Goal: Information Seeking & Learning: Understand process/instructions

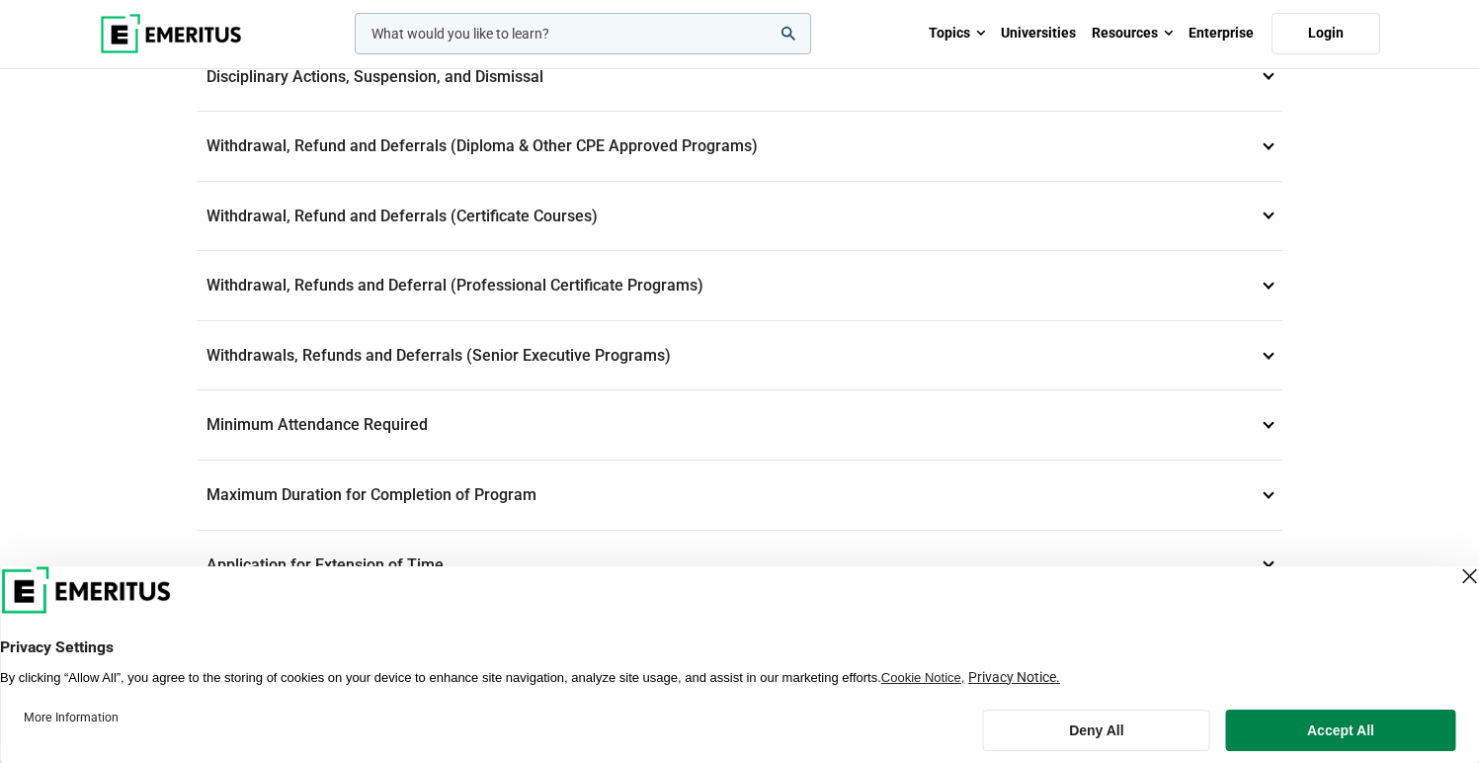
scroll to position [828, 0]
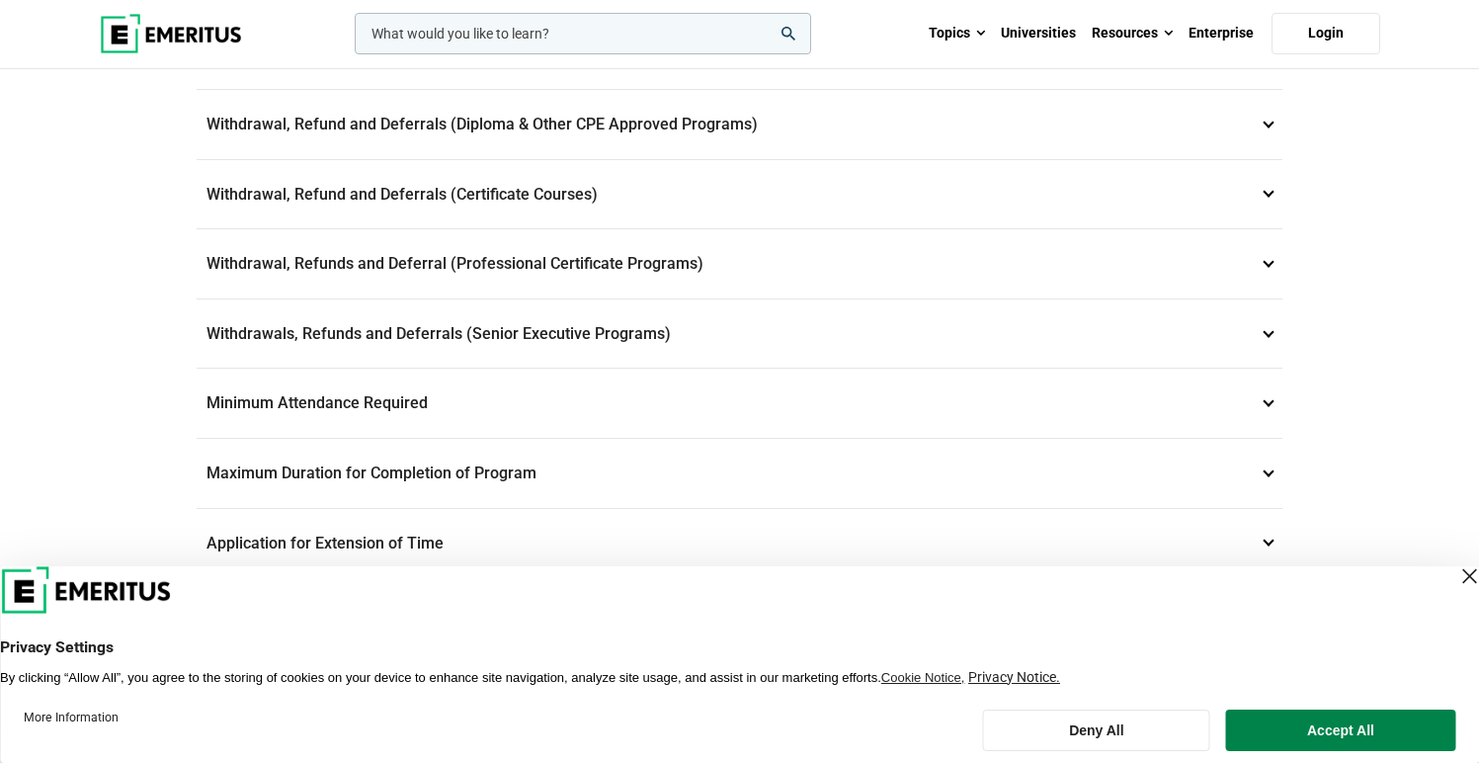
click at [1268, 265] on p "Withdrawal, Refunds and Deferral (Professional Certificate Programs) 8" at bounding box center [740, 263] width 1086 height 69
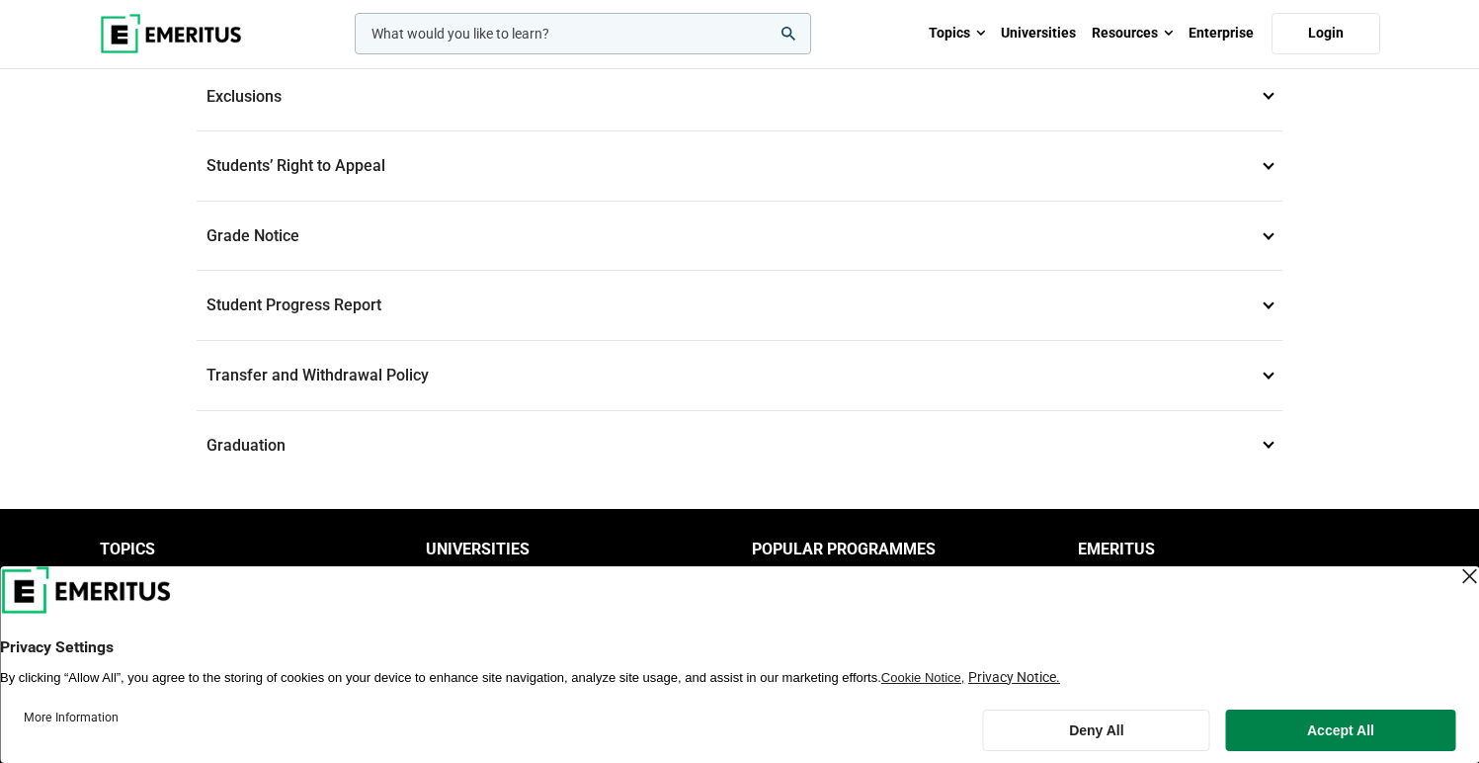
scroll to position [2077, 0]
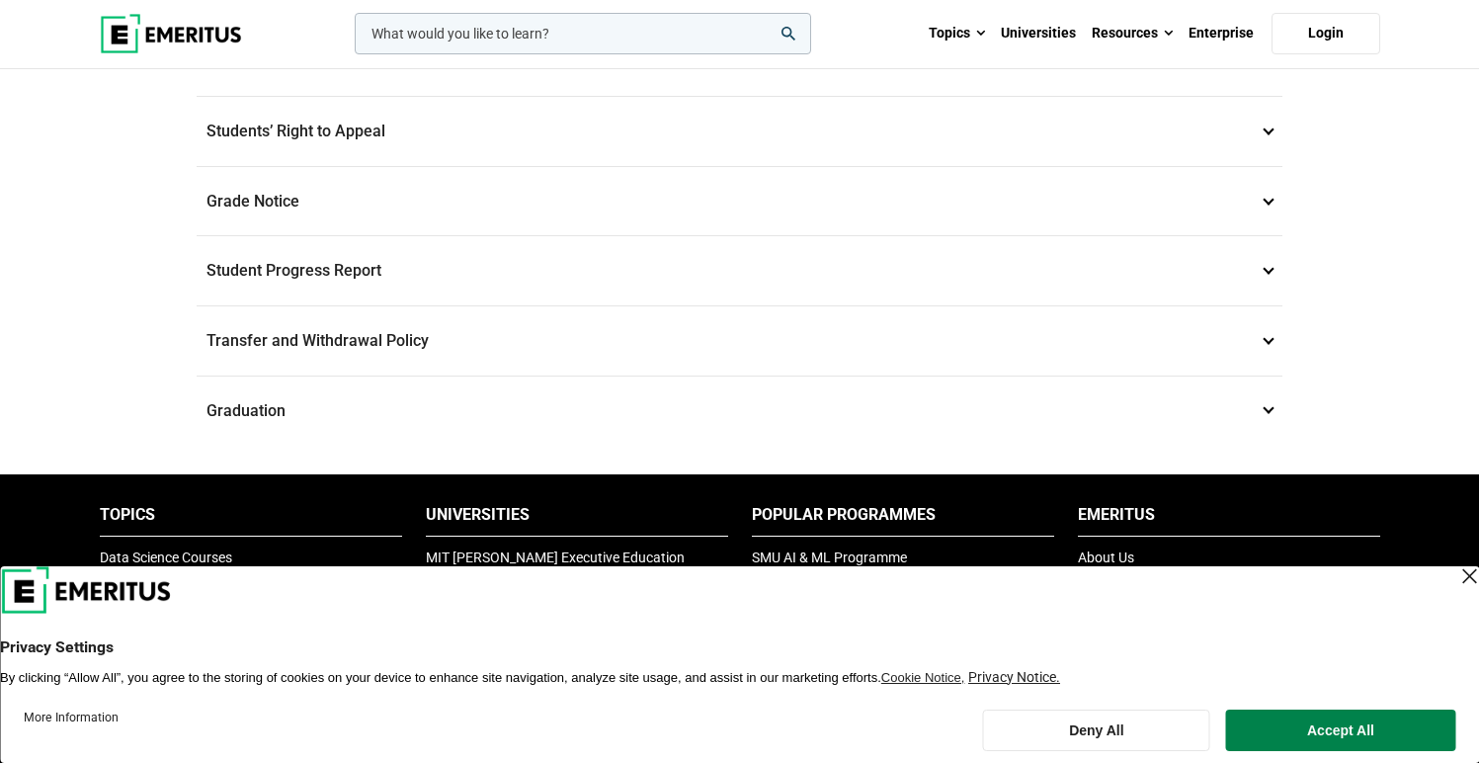
click at [1273, 341] on p "Transfer and Withdrawal Policy 16" at bounding box center [740, 340] width 1086 height 69
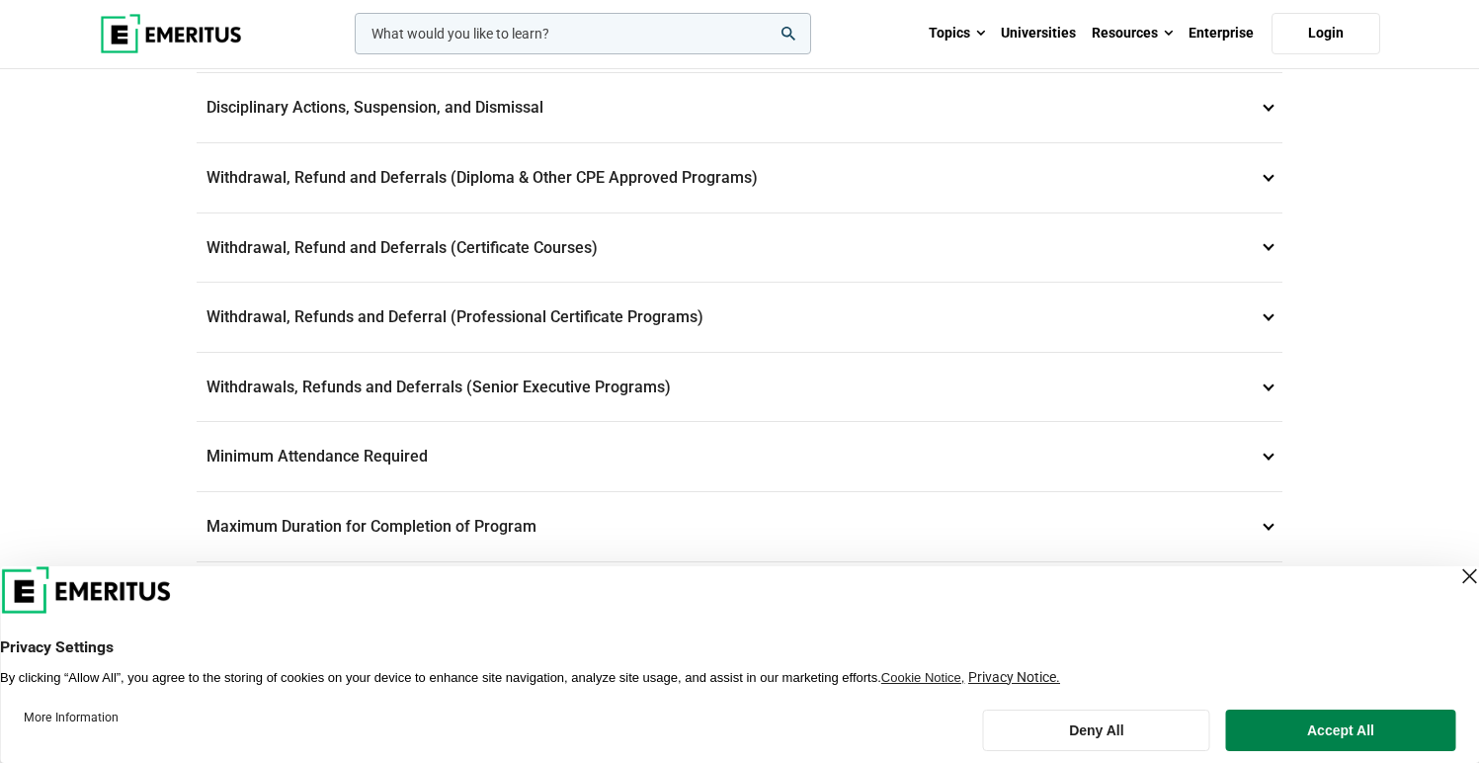
scroll to position [485, 0]
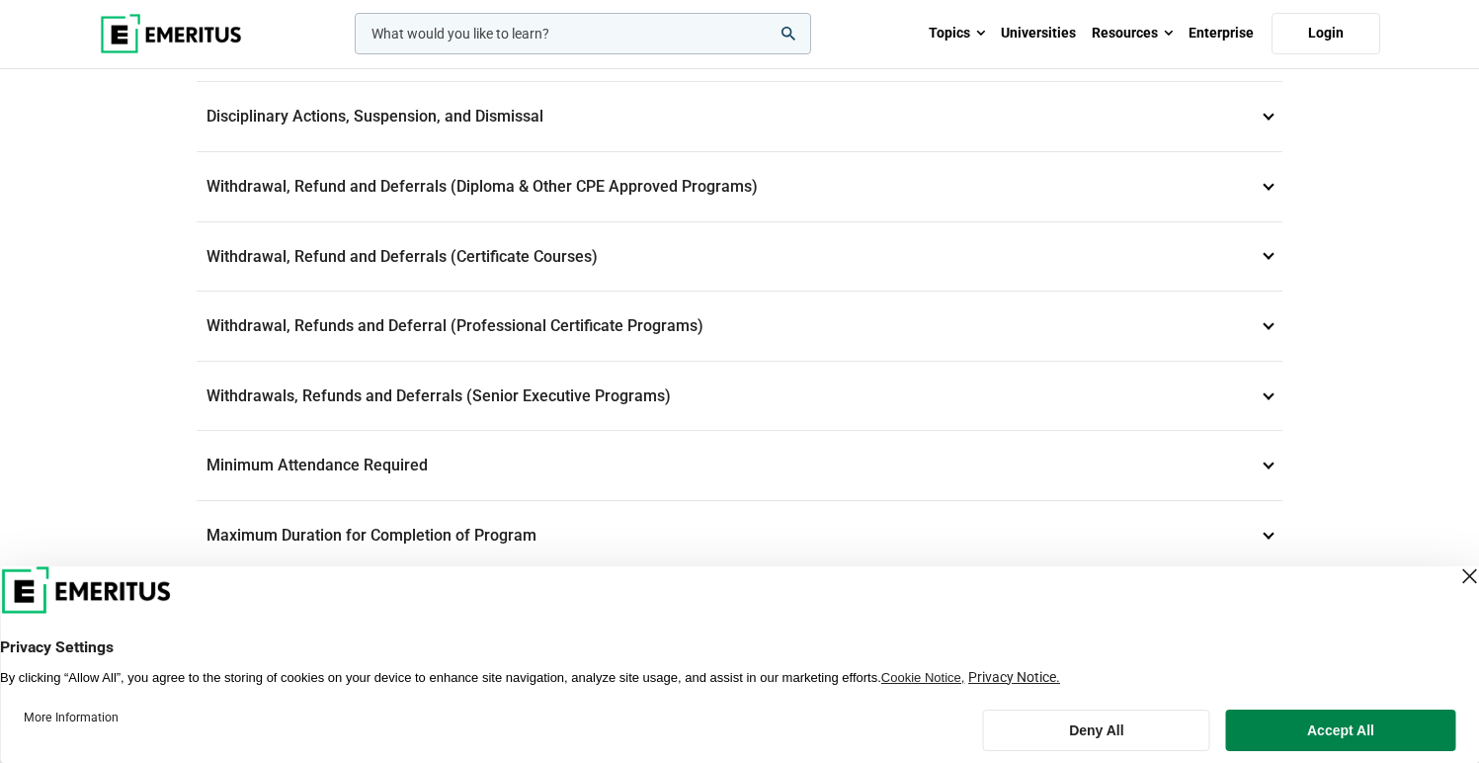
click at [1267, 403] on p "Withdrawals, Refunds and Deferrals (Senior Executive Programs) 9" at bounding box center [740, 396] width 1086 height 69
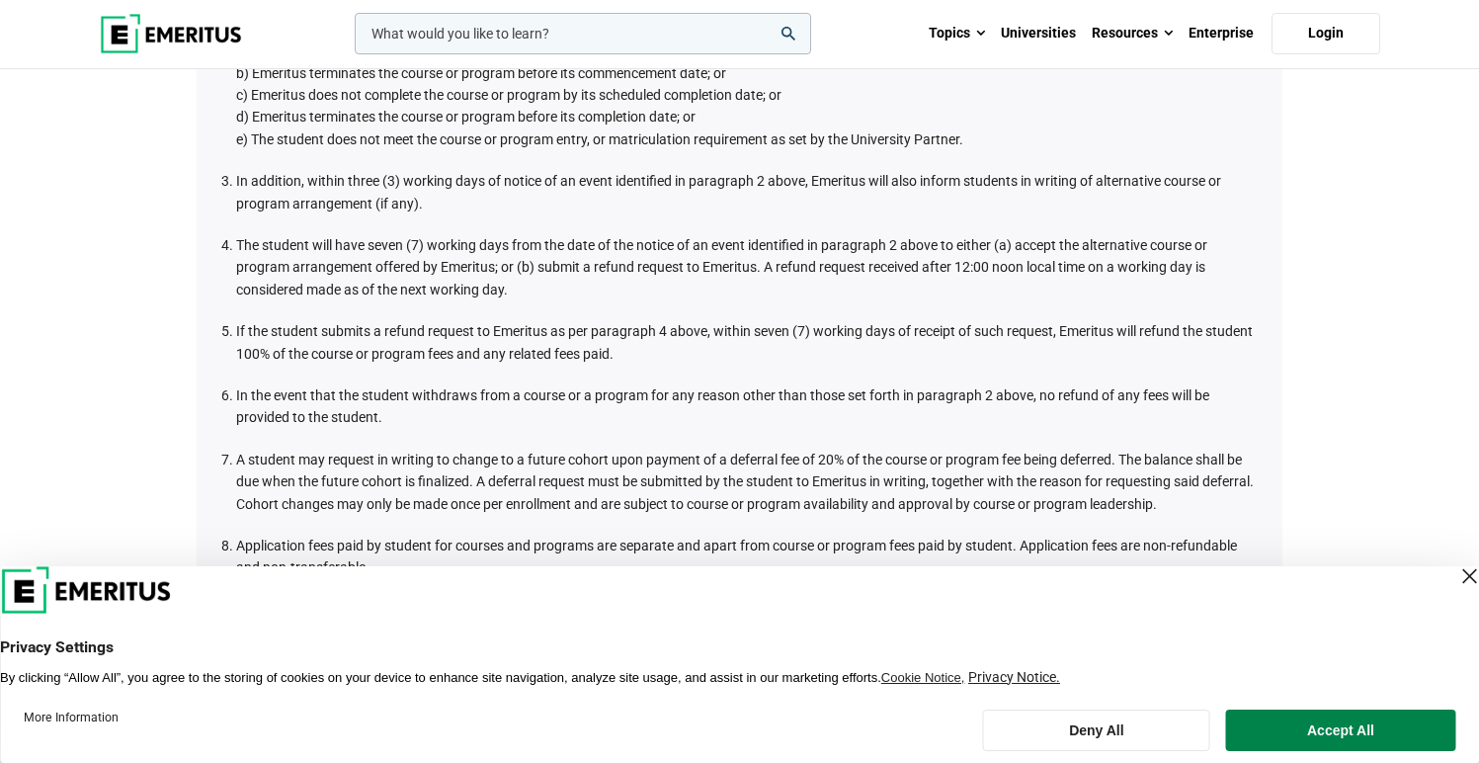
scroll to position [1060, 0]
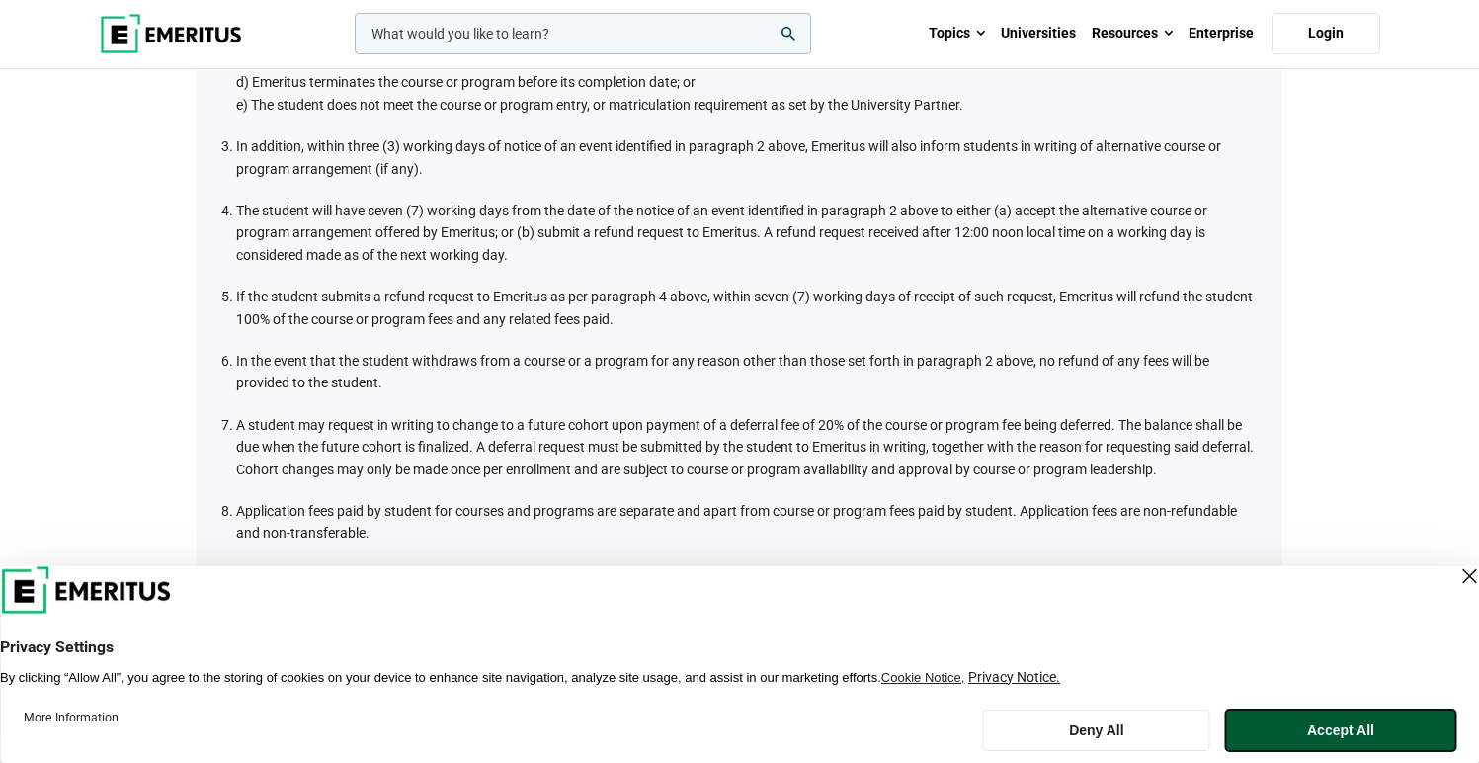
click at [1376, 737] on button "Accept All" at bounding box center [1340, 729] width 229 height 41
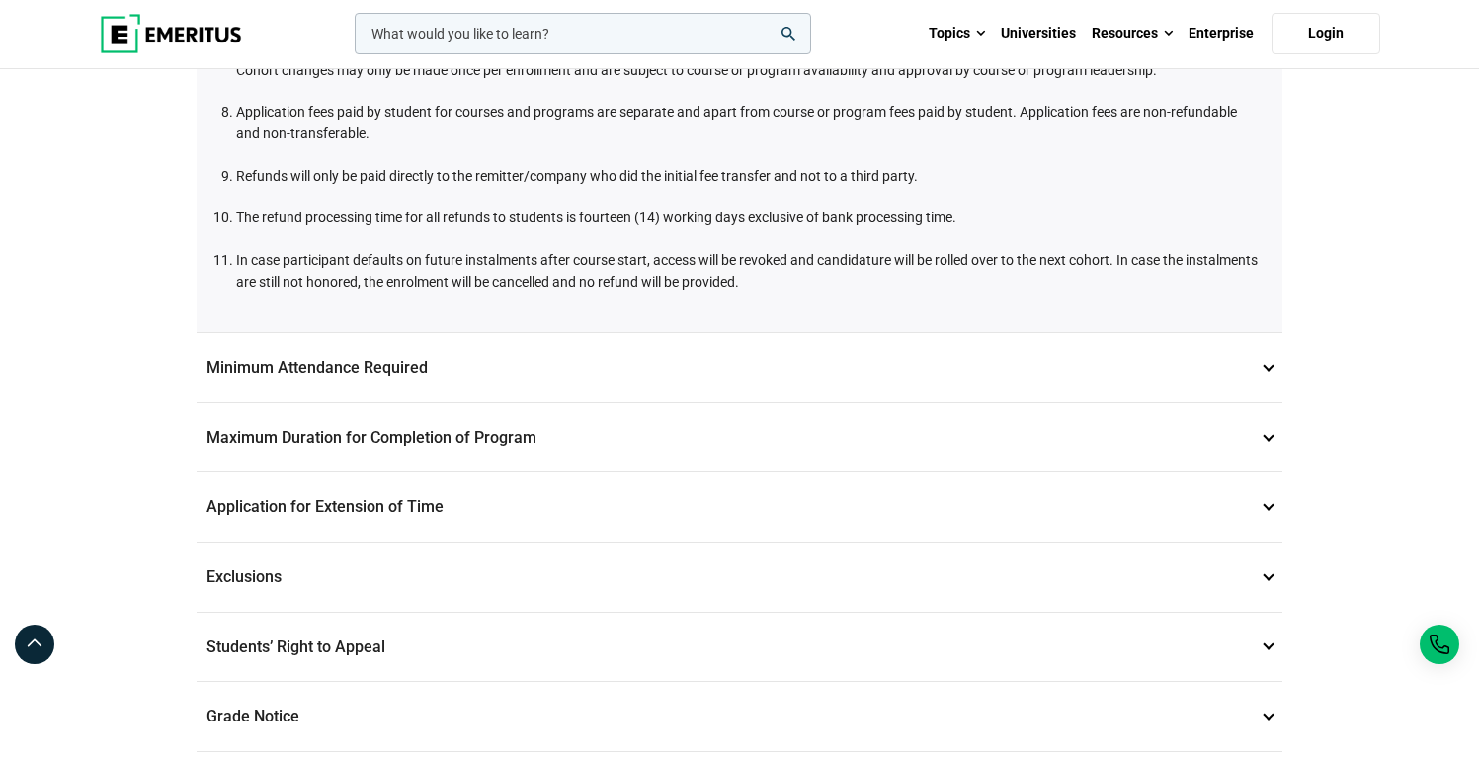
scroll to position [1468, 0]
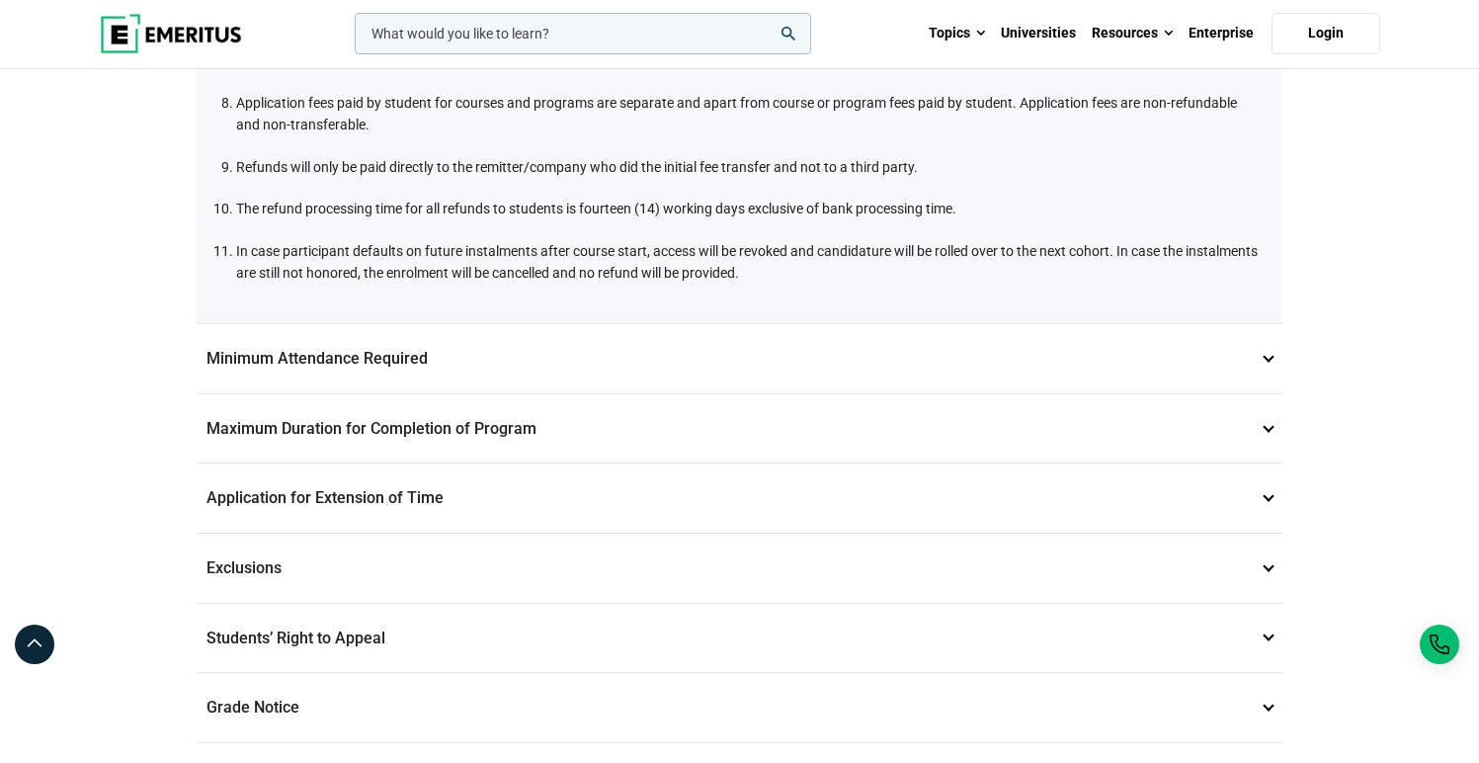
click at [1274, 362] on p "Minimum Attendance Required 10" at bounding box center [740, 358] width 1086 height 69
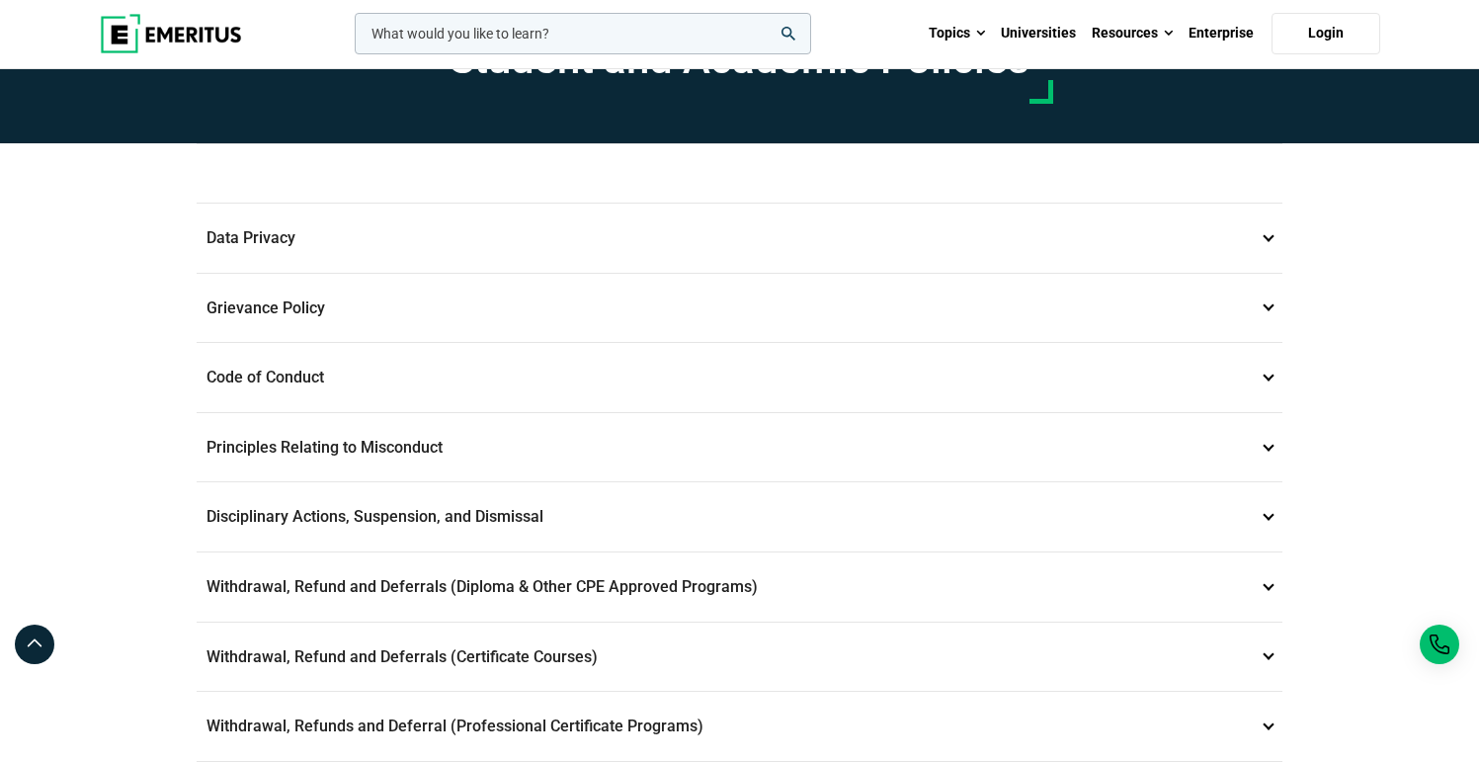
scroll to position [0, 0]
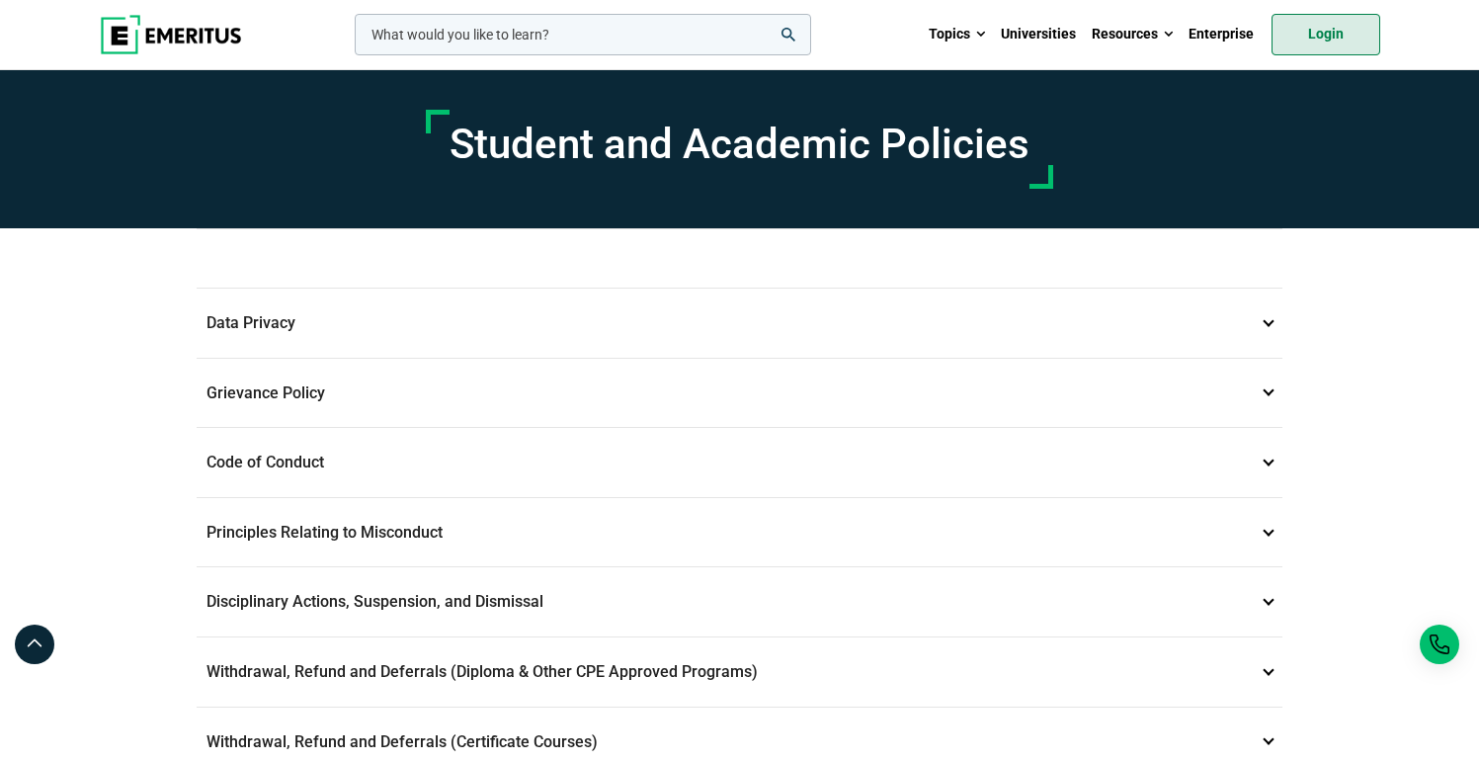
click at [1315, 31] on link "Login" at bounding box center [1325, 34] width 109 height 41
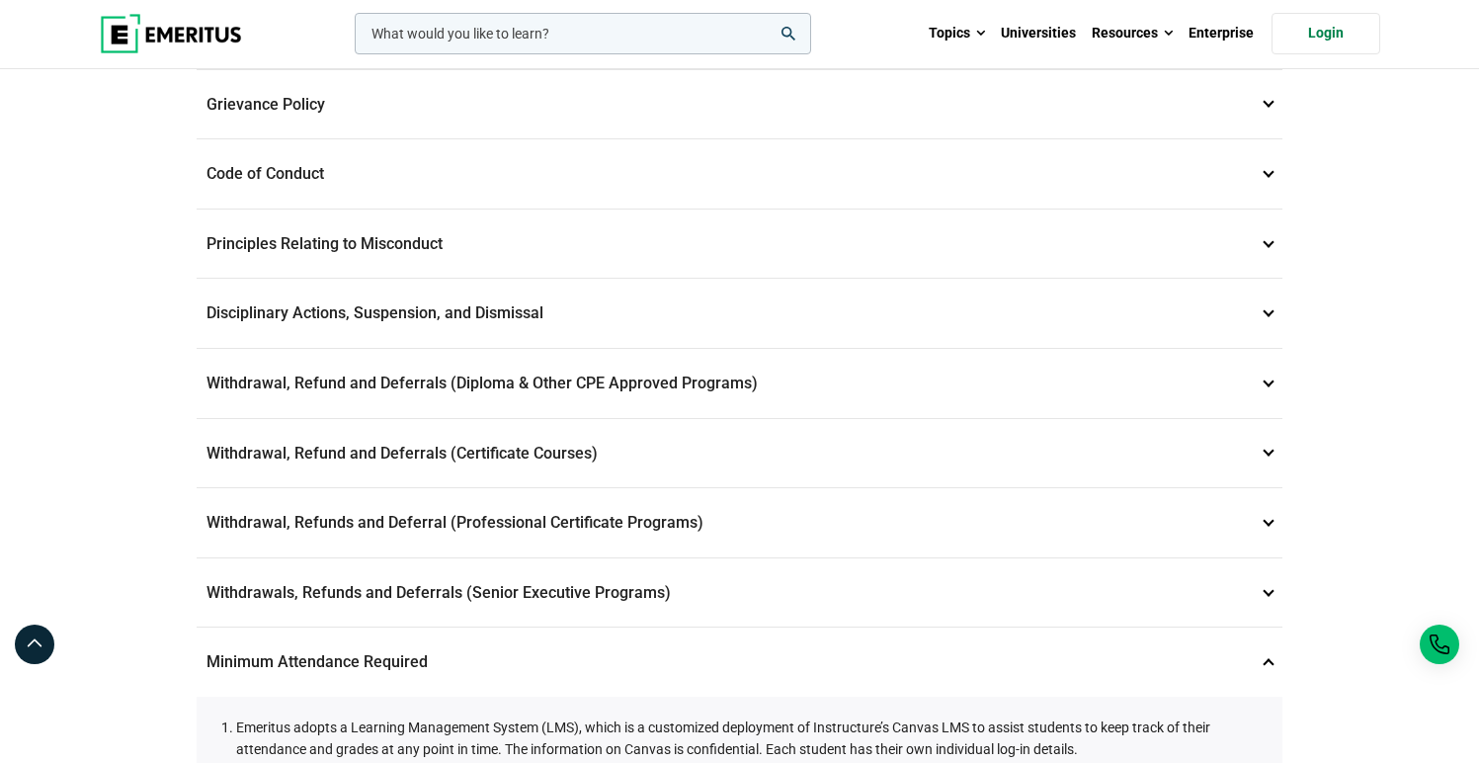
scroll to position [331, 0]
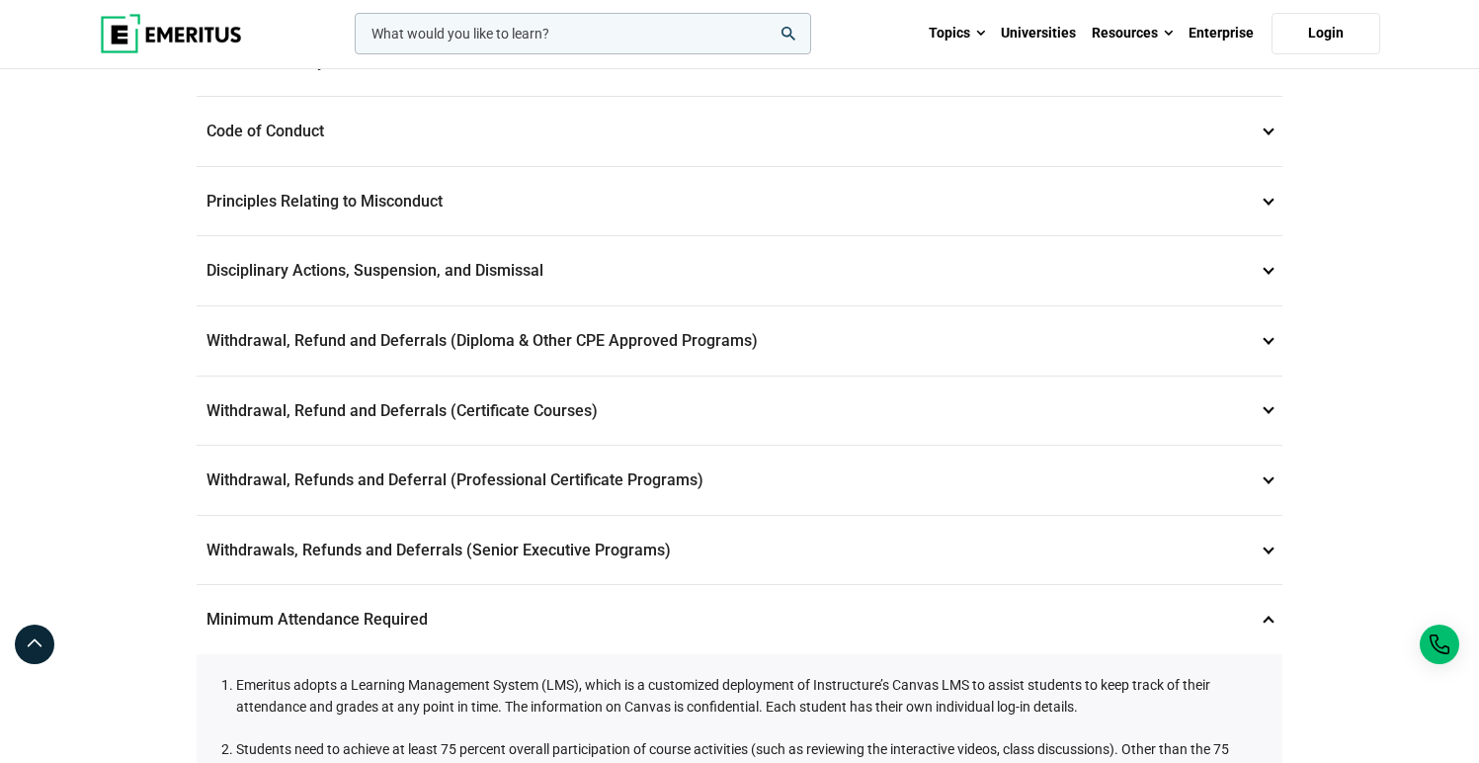
click at [1267, 553] on p "Withdrawals, Refunds and Deferrals (Senior Executive Programs) 9" at bounding box center [740, 550] width 1086 height 69
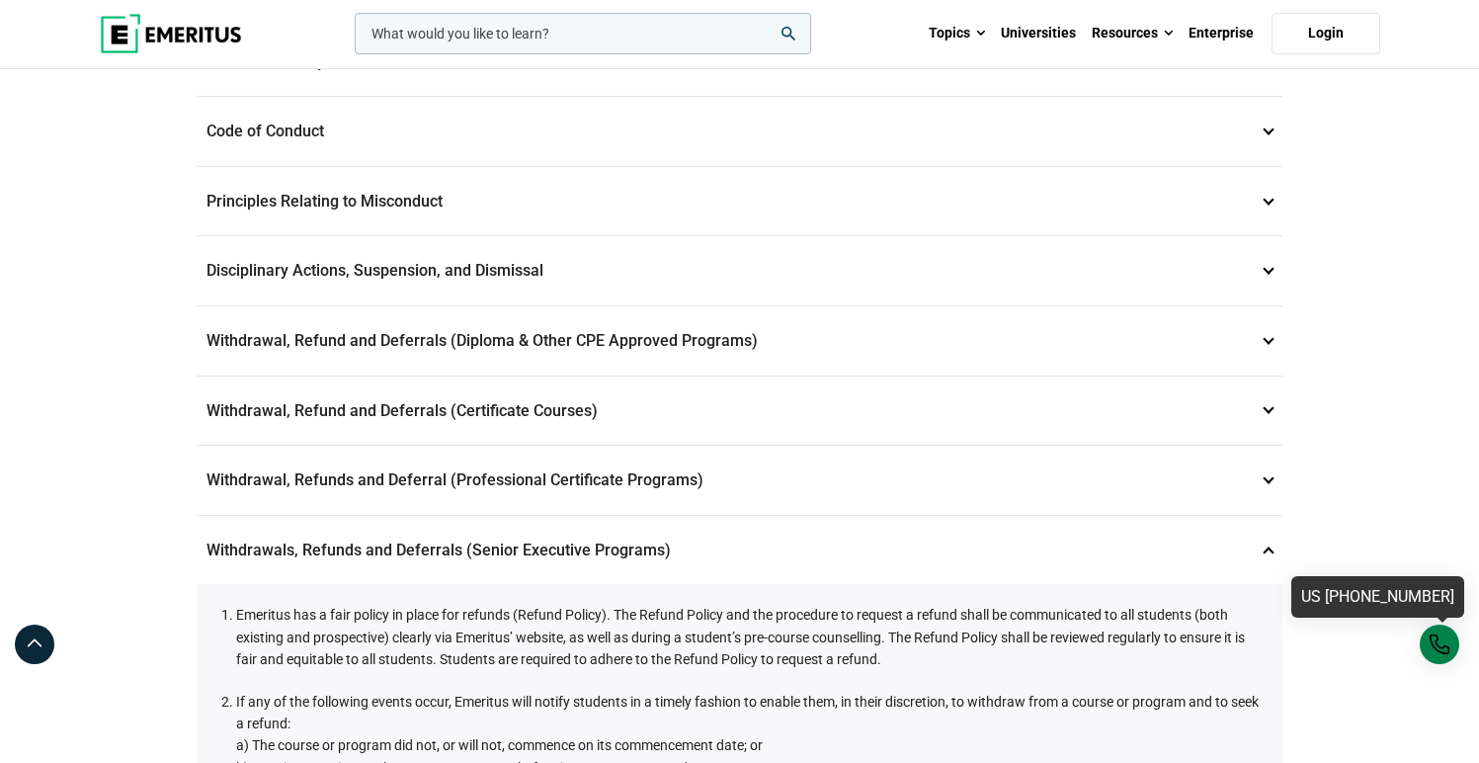
click at [1424, 638] on div "US [PHONE_NUMBER]" at bounding box center [1440, 644] width 40 height 40
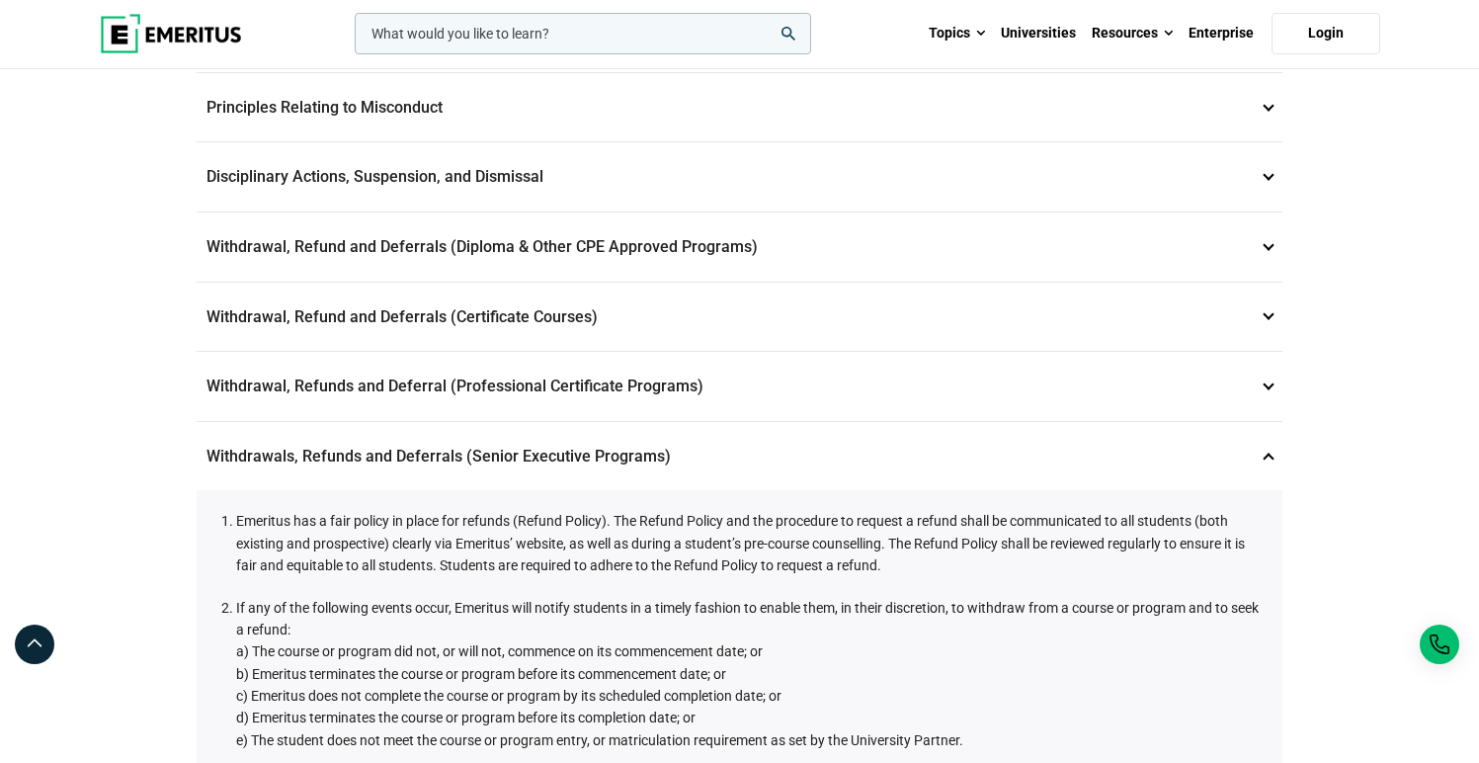
scroll to position [424, 0]
click at [1273, 386] on p "Withdrawal, Refunds and Deferral (Professional Certificate Programs) 8" at bounding box center [740, 387] width 1086 height 69
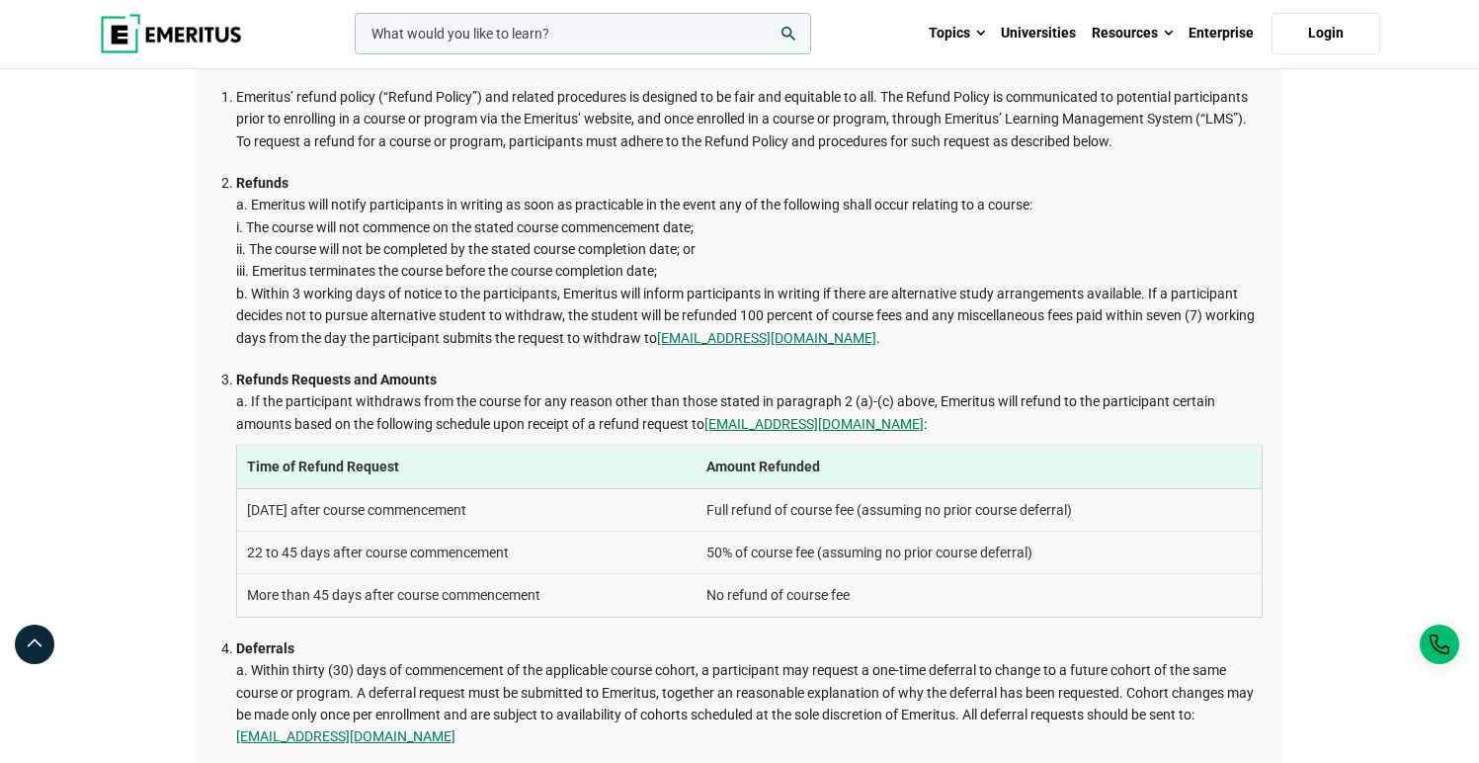
scroll to position [786, 0]
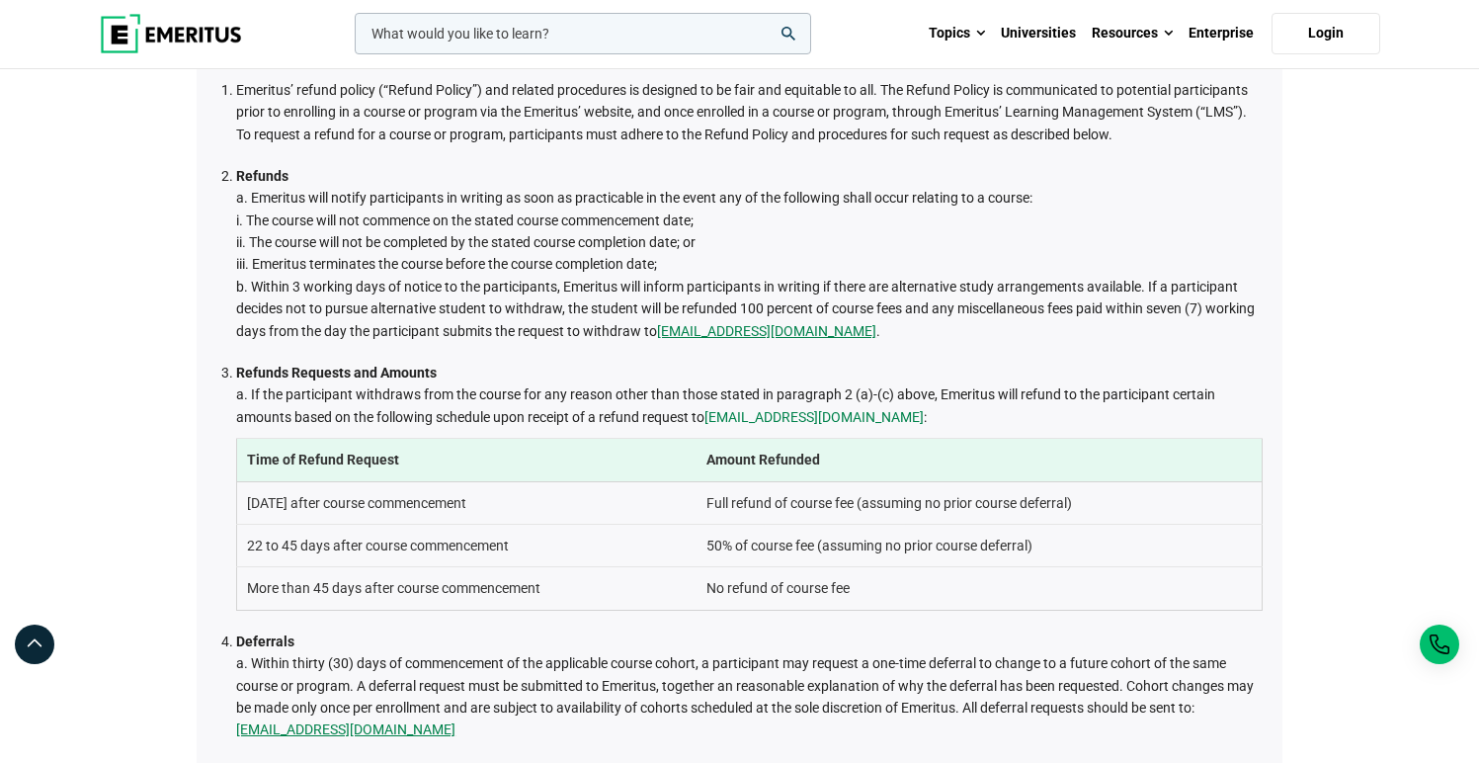
click at [764, 415] on link "[EMAIL_ADDRESS][DOMAIN_NAME]" at bounding box center [813, 417] width 219 height 22
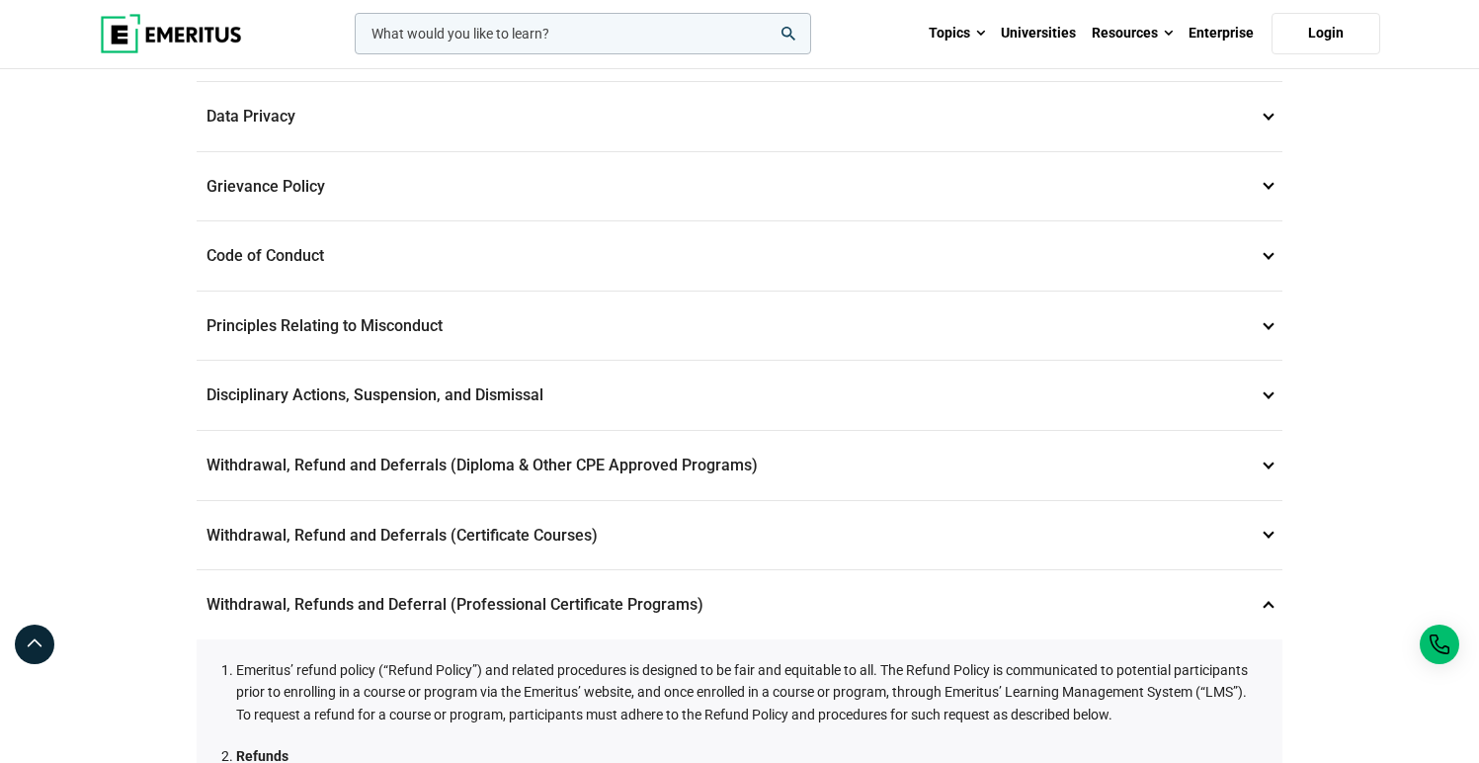
scroll to position [159, 0]
